Goal: Transaction & Acquisition: Purchase product/service

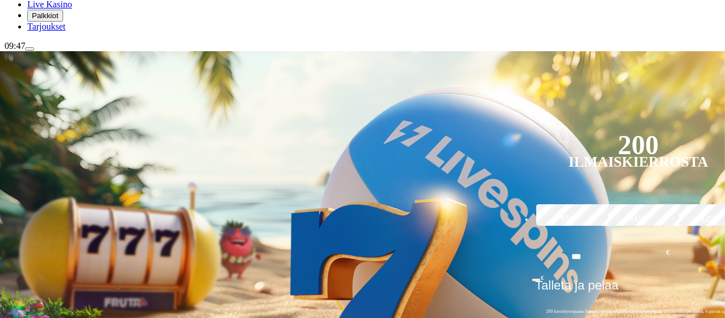
scroll to position [171, 0]
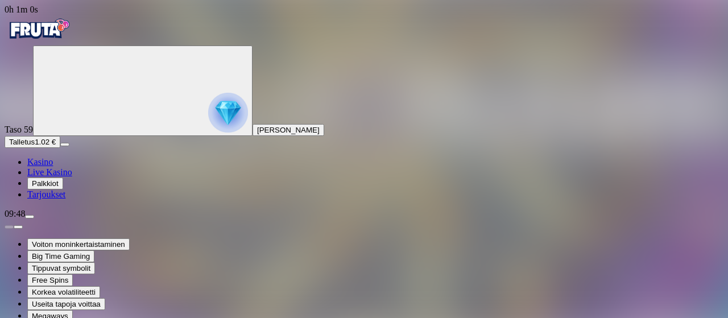
click at [35, 146] on span "Talletus" at bounding box center [22, 142] width 26 height 9
type input "*"
type input "***"
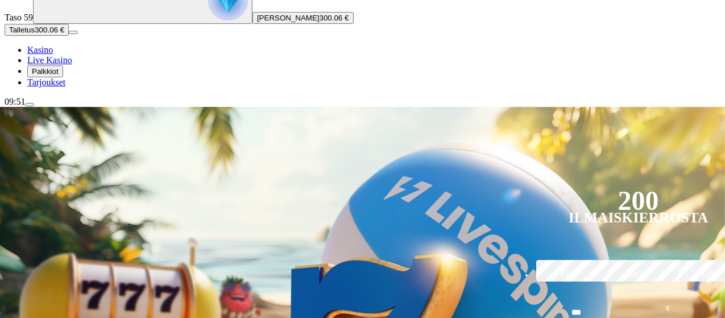
scroll to position [171, 0]
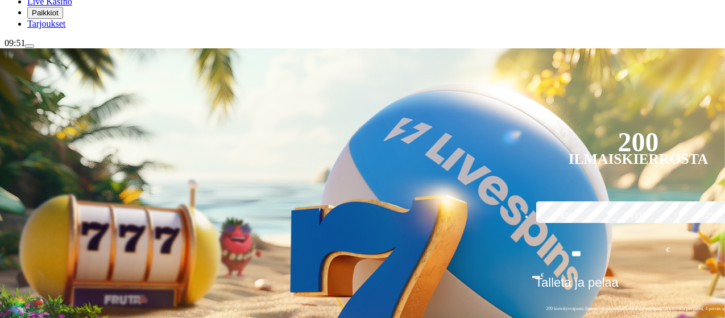
drag, startPoint x: 568, startPoint y: 157, endPoint x: 397, endPoint y: 158, distance: 171.7
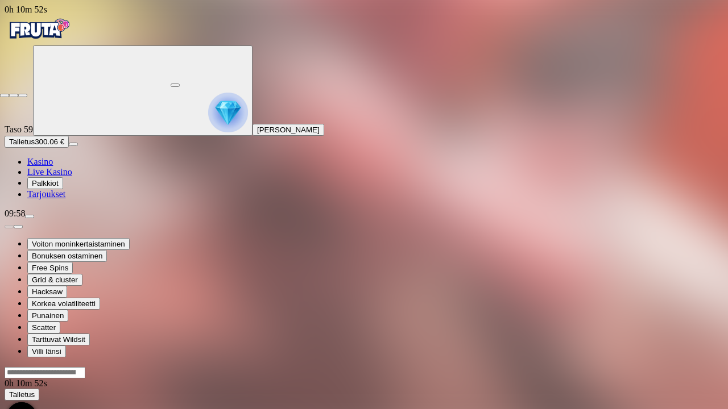
click at [5, 96] on span "close icon" at bounding box center [5, 96] width 0 height 0
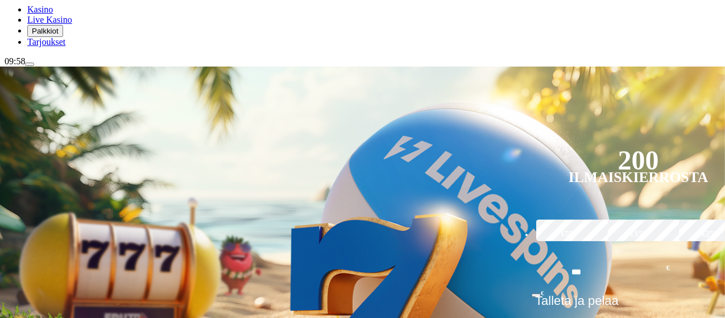
scroll to position [171, 0]
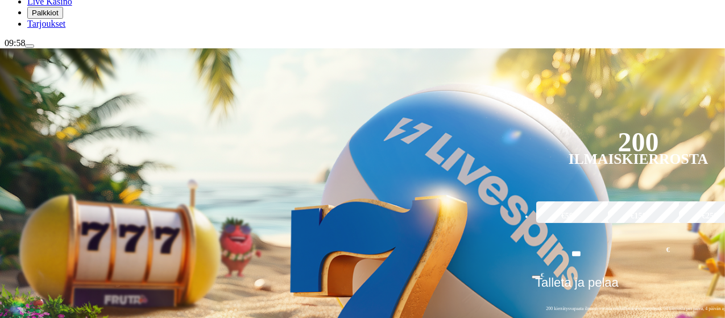
drag, startPoint x: 662, startPoint y: 189, endPoint x: 216, endPoint y: 147, distance: 447.7
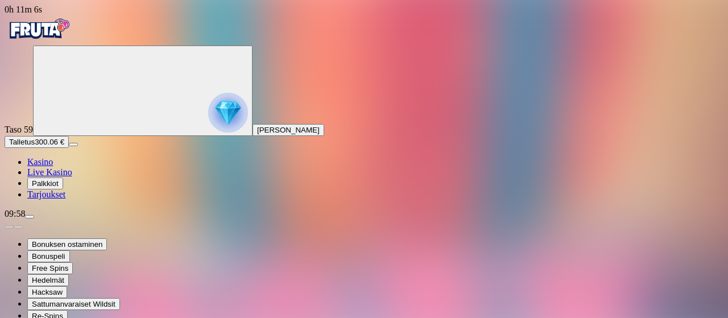
drag, startPoint x: 642, startPoint y: 99, endPoint x: 682, endPoint y: 187, distance: 96.7
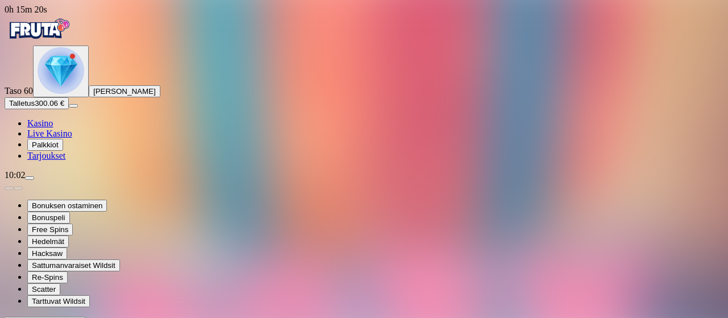
drag, startPoint x: 636, startPoint y: 48, endPoint x: 641, endPoint y: 51, distance: 5.9
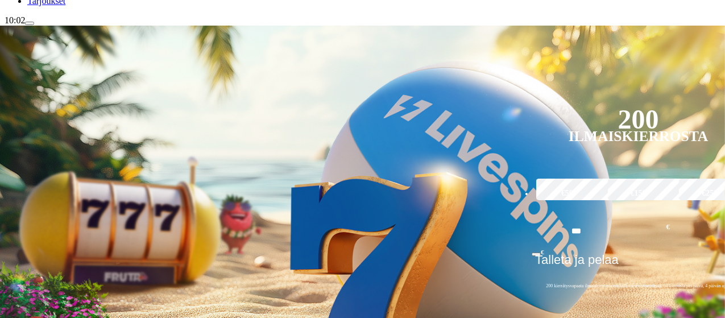
scroll to position [208, 0]
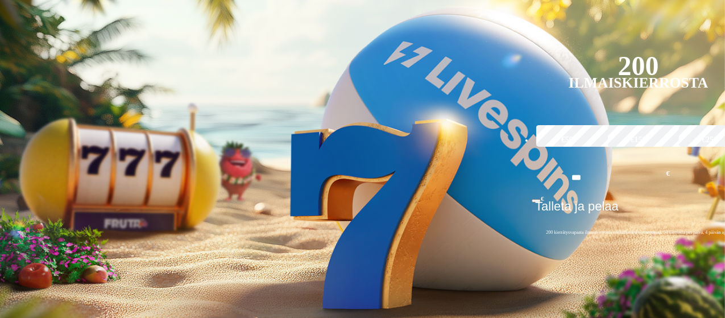
drag, startPoint x: 520, startPoint y: 134, endPoint x: 20, endPoint y: 68, distance: 503.4
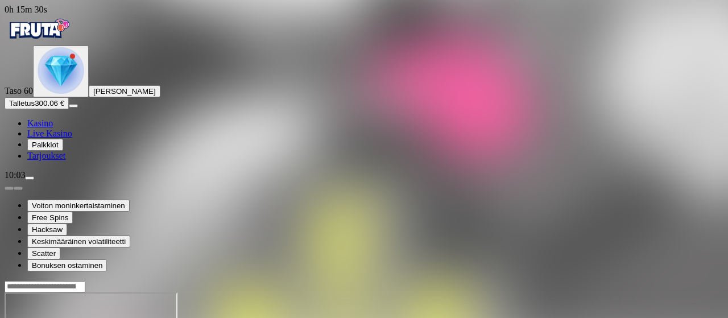
drag, startPoint x: 638, startPoint y: 93, endPoint x: 648, endPoint y: 173, distance: 81.3
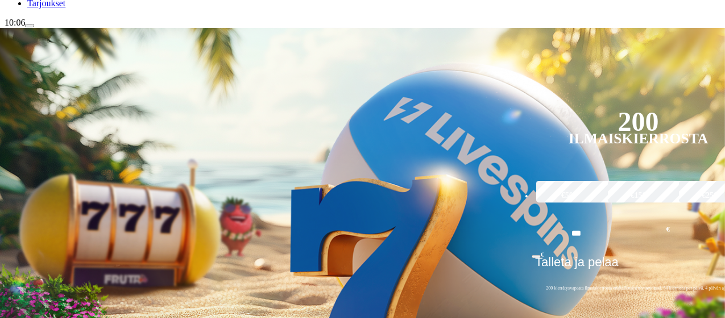
scroll to position [189, 0]
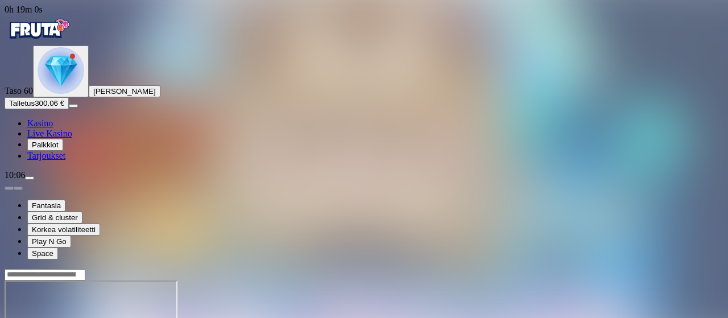
click at [653, 268] on div at bounding box center [364, 324] width 719 height 112
